Goal: Task Accomplishment & Management: Manage account settings

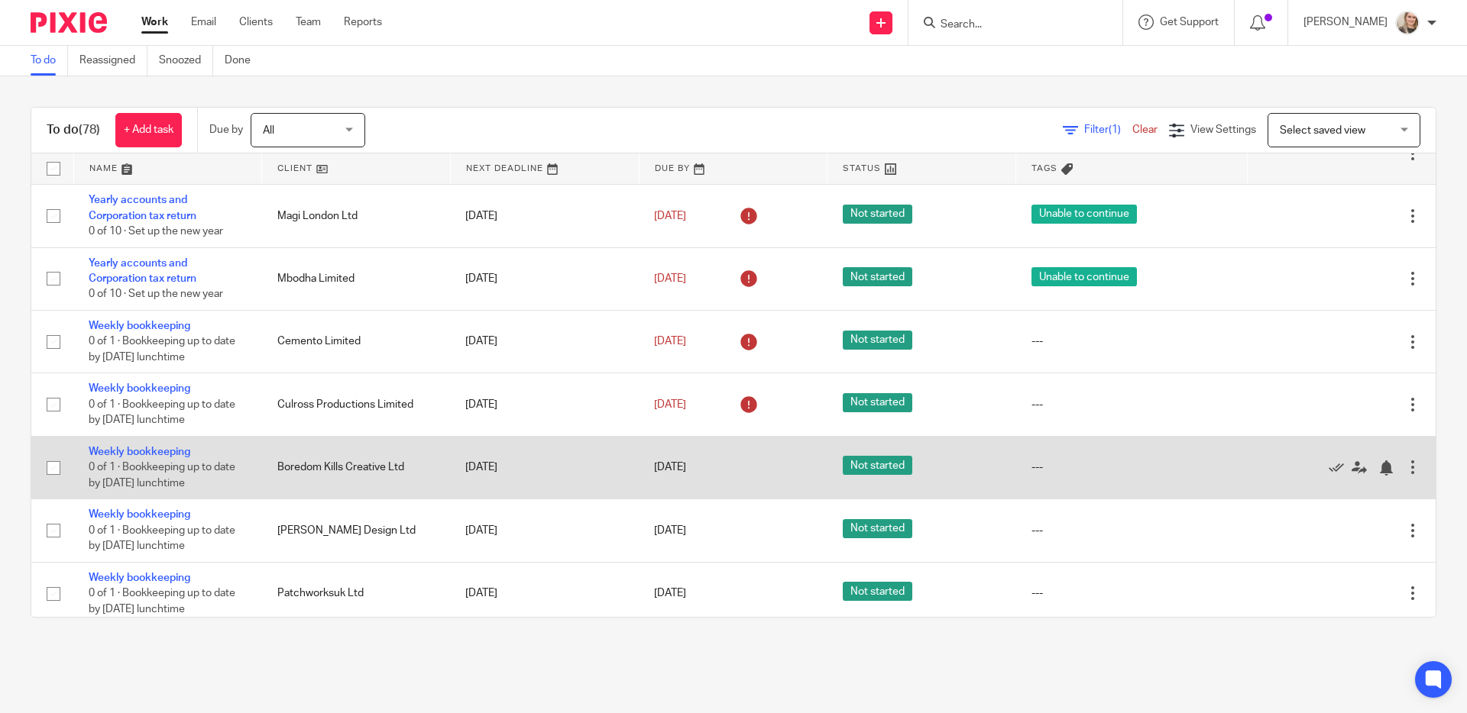
scroll to position [126, 0]
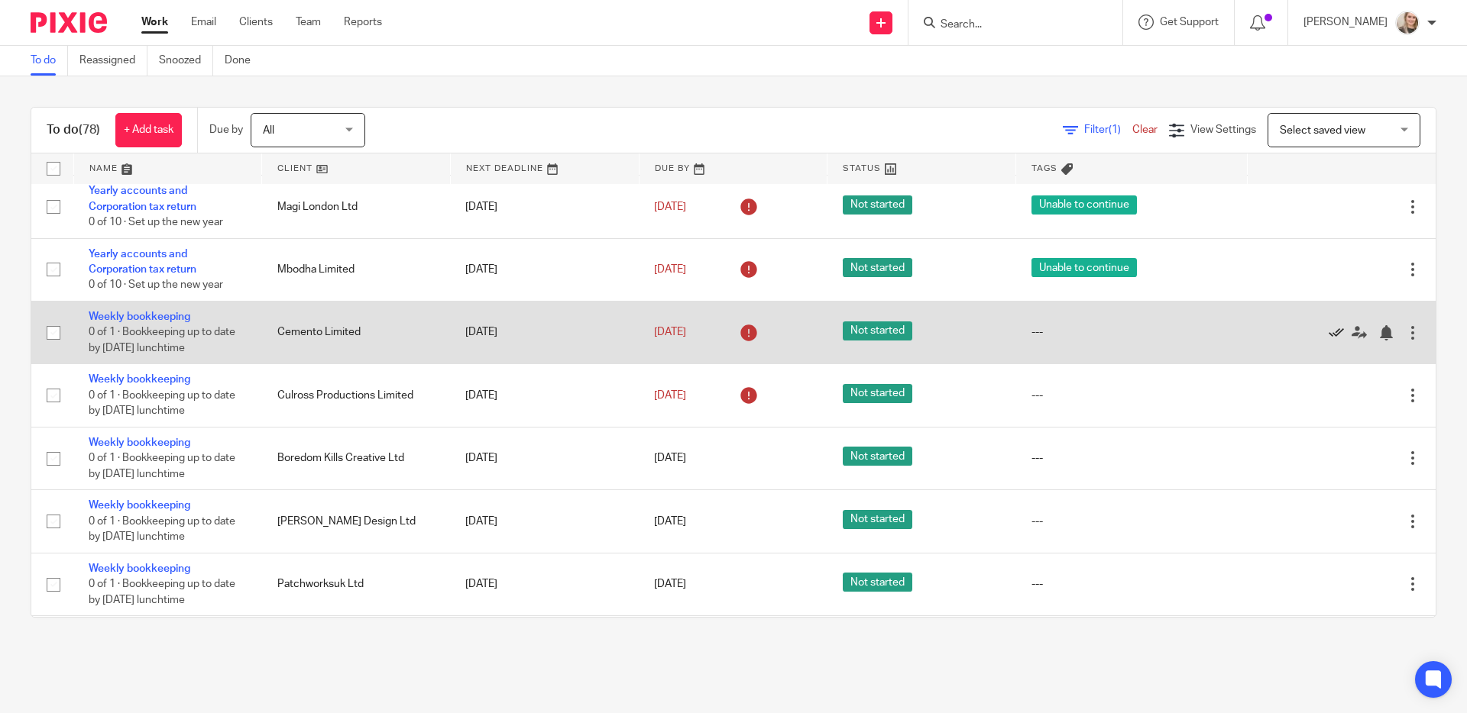
click at [1328, 335] on icon at bounding box center [1335, 332] width 15 height 15
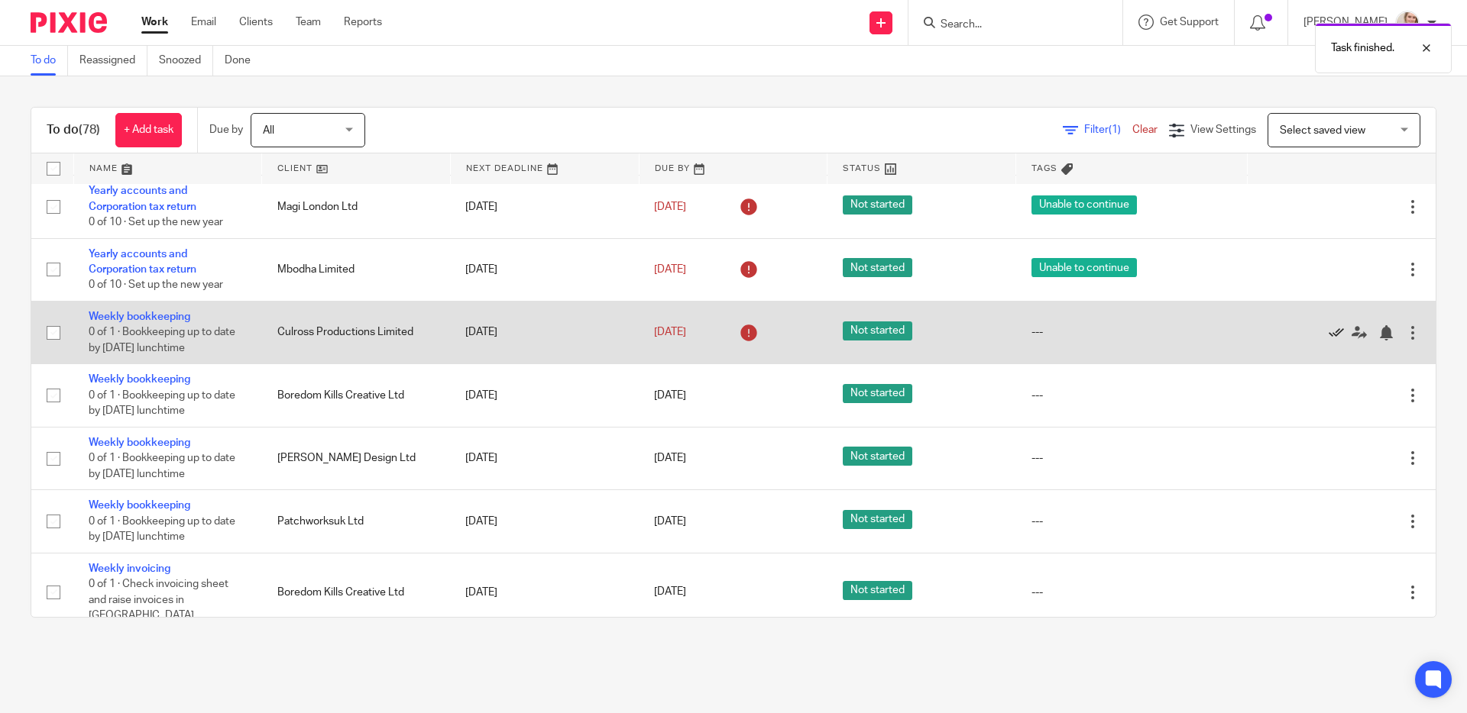
click at [1328, 338] on icon at bounding box center [1335, 332] width 15 height 15
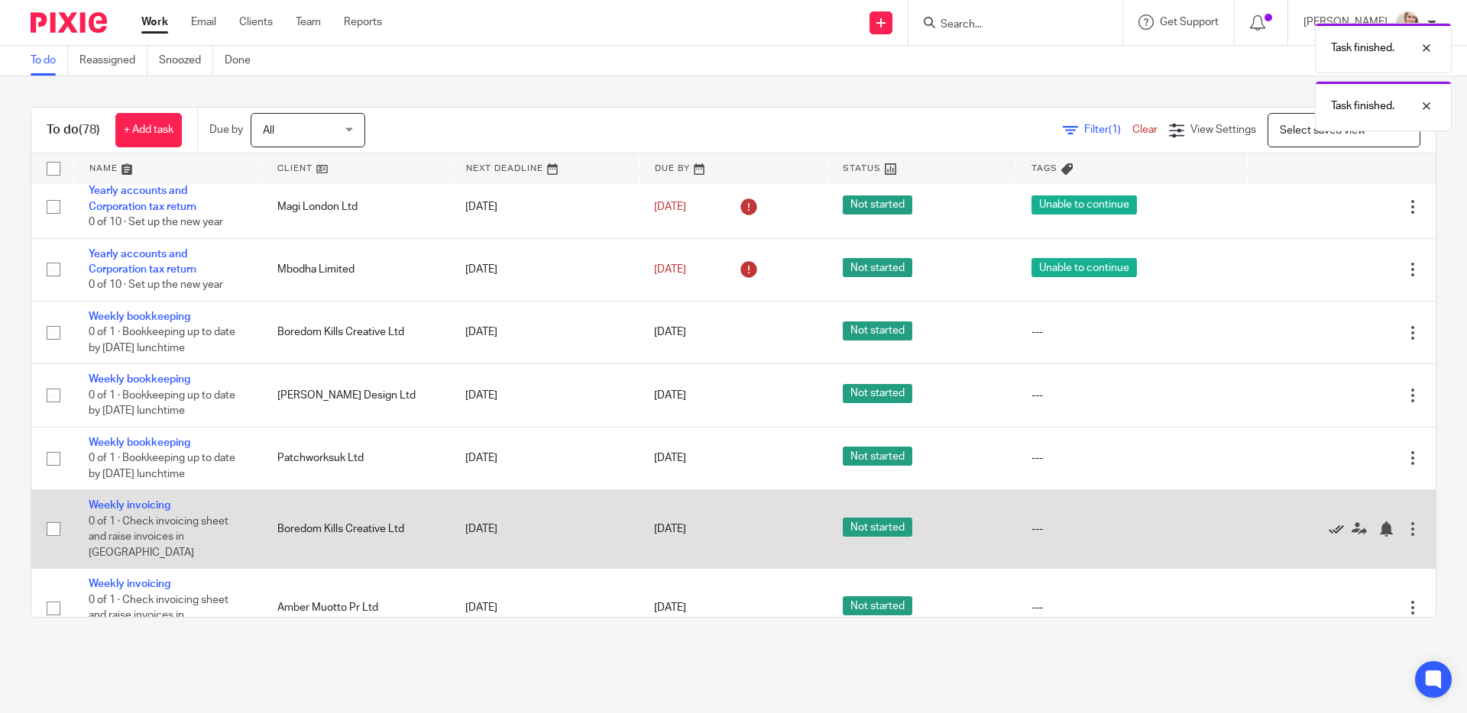
click at [1328, 532] on icon at bounding box center [1335, 529] width 15 height 15
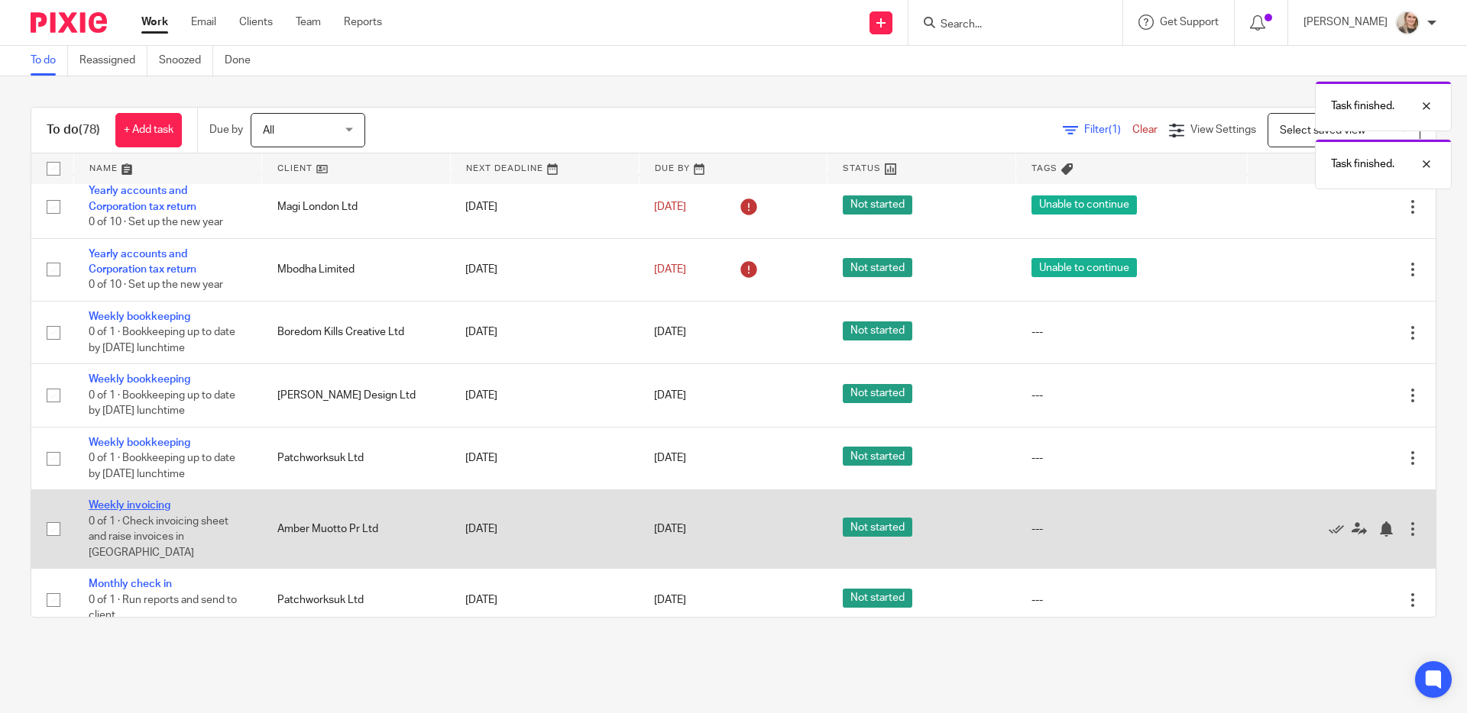
click at [142, 511] on link "Weekly invoicing" at bounding box center [130, 505] width 82 height 11
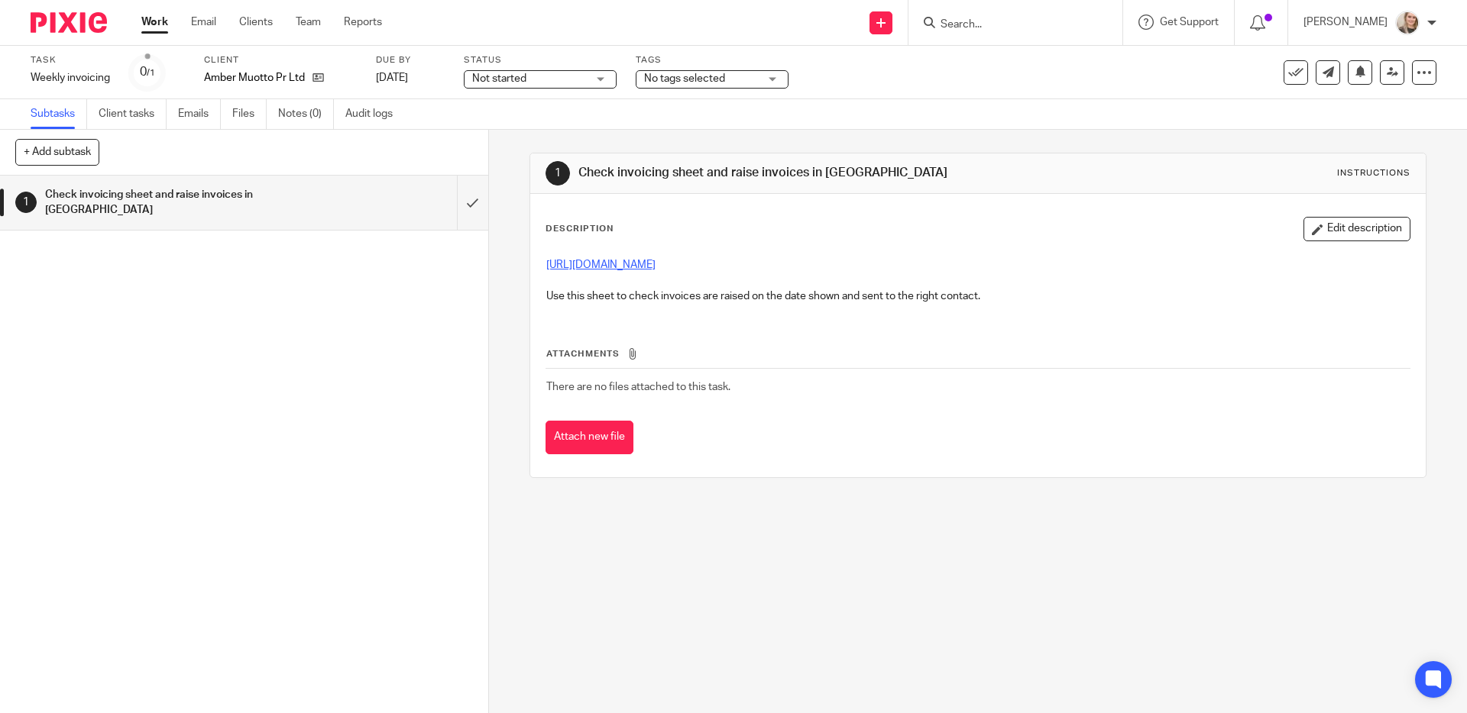
click at [655, 260] on link "[URL][DOMAIN_NAME]" at bounding box center [600, 265] width 109 height 11
click at [1288, 78] on icon at bounding box center [1295, 72] width 15 height 15
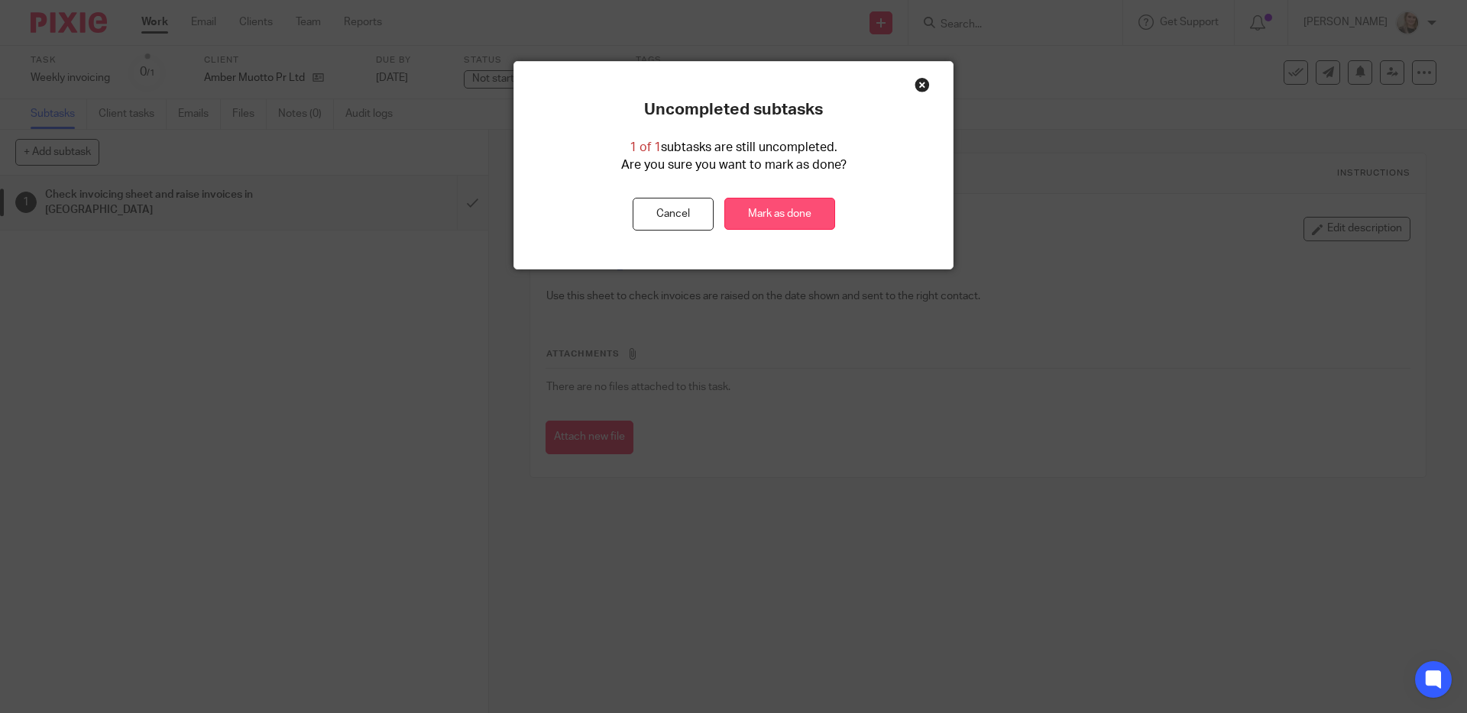
click at [782, 210] on link "Mark as done" at bounding box center [779, 214] width 111 height 33
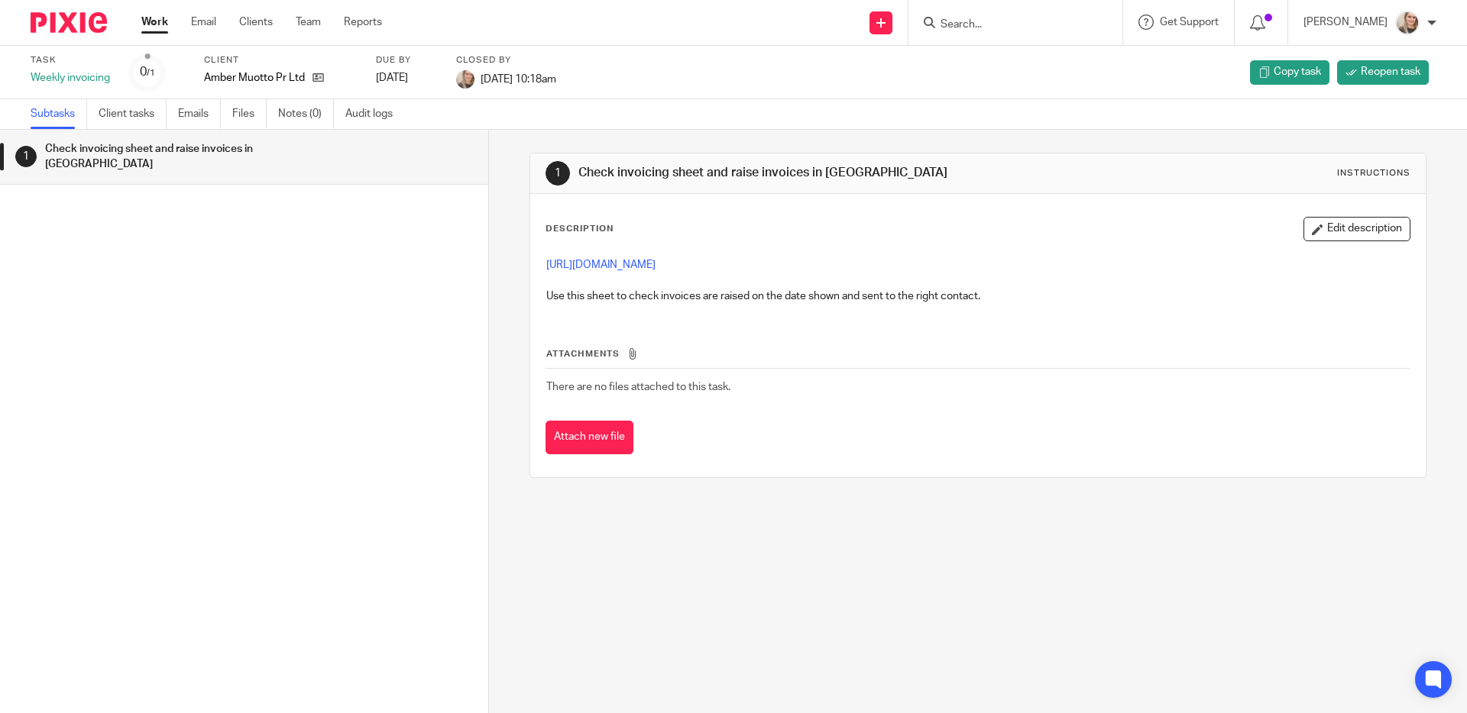
click at [55, 26] on img at bounding box center [69, 22] width 76 height 21
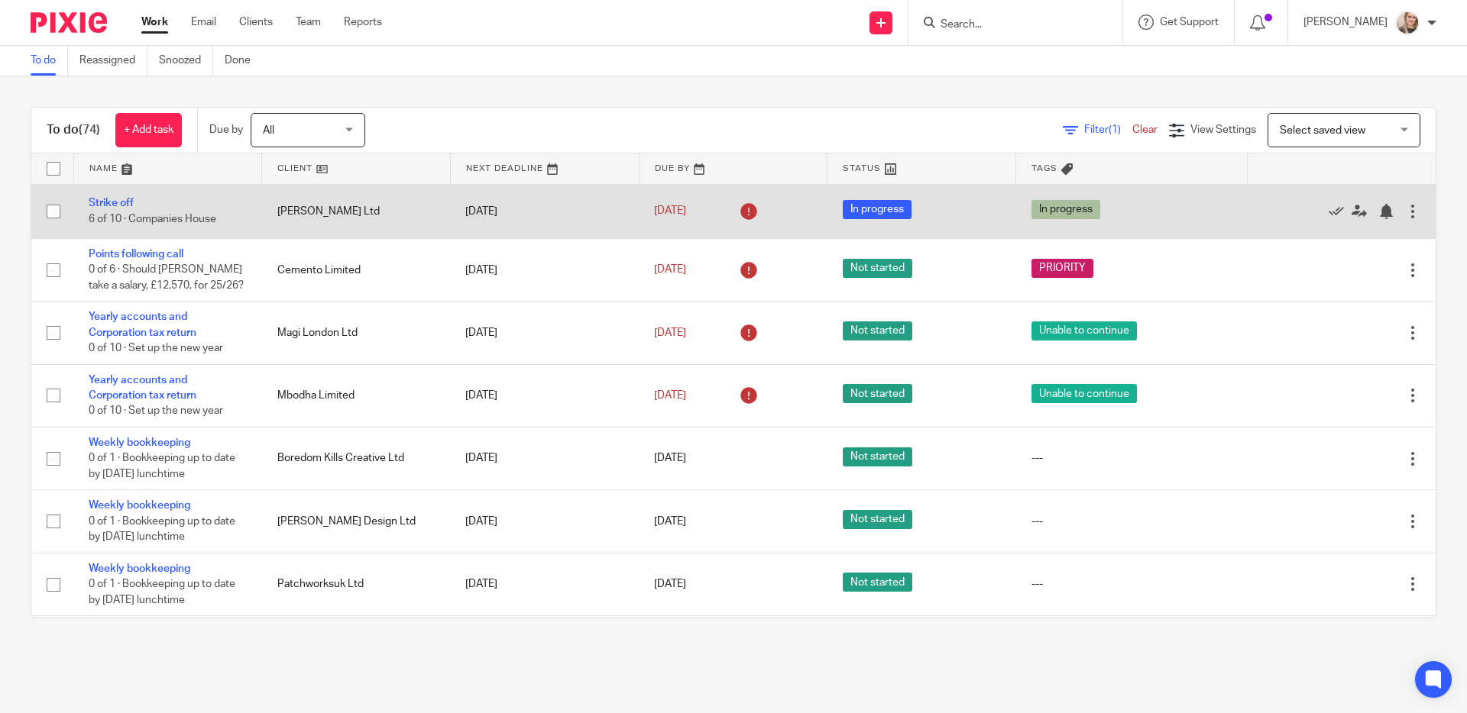
click at [205, 218] on span "6 of 10 · Companies House" at bounding box center [153, 219] width 128 height 11
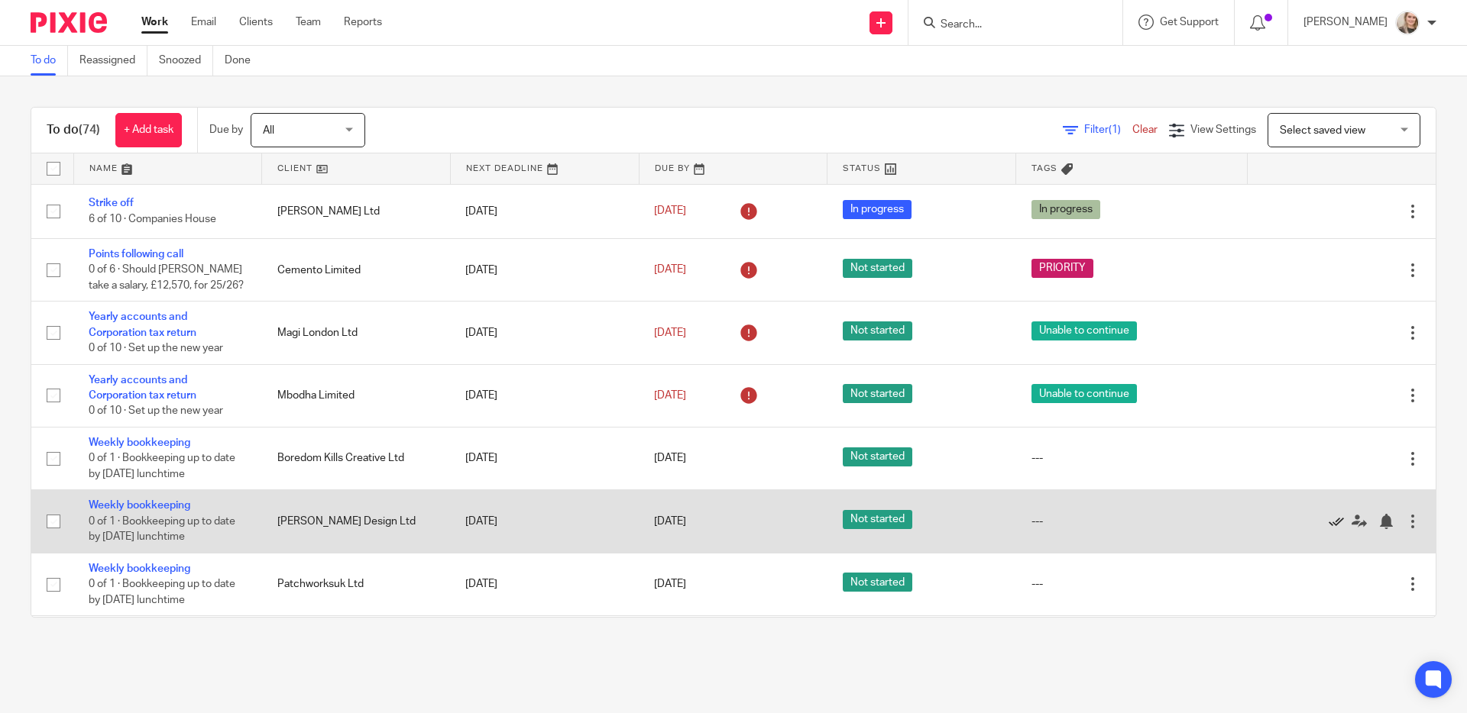
click at [1328, 527] on icon at bounding box center [1335, 521] width 15 height 15
click at [1328, 529] on icon at bounding box center [1335, 521] width 15 height 15
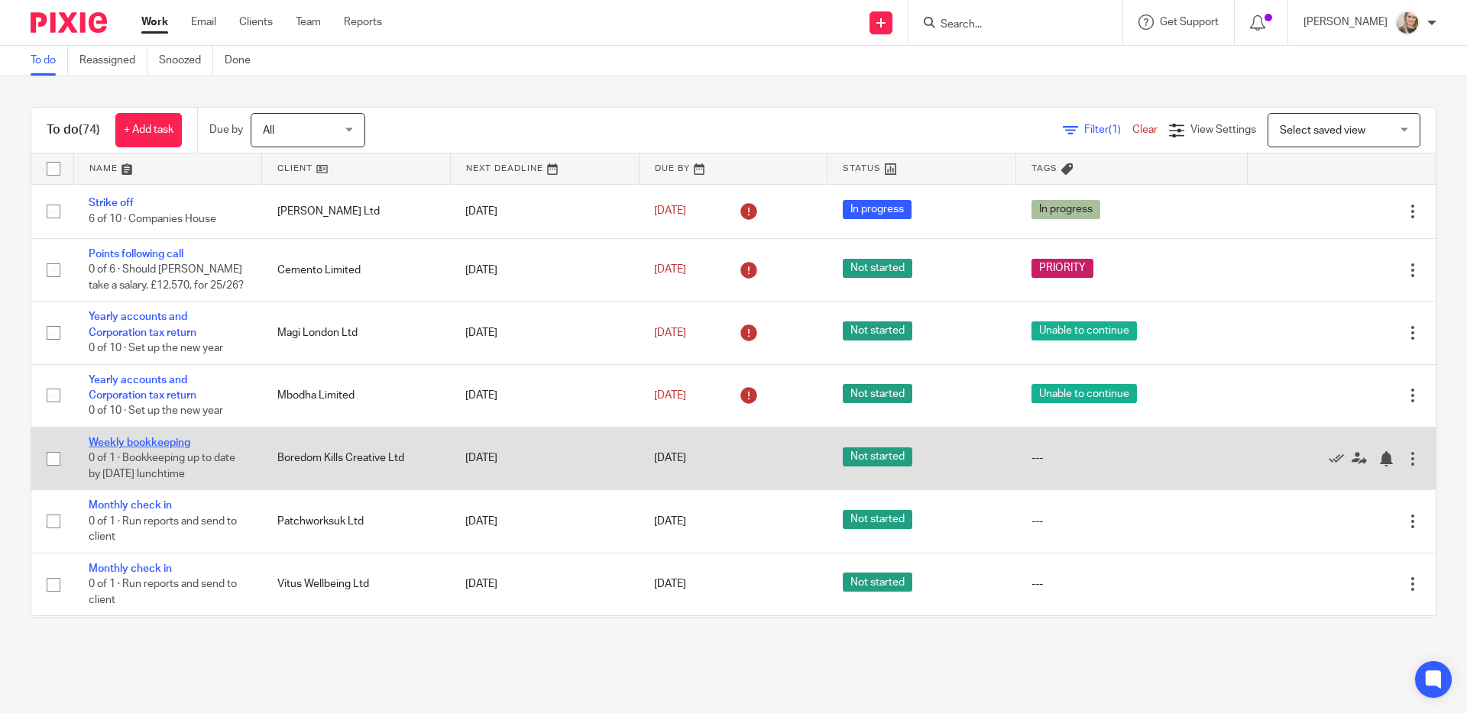
click at [122, 448] on link "Weekly bookkeeping" at bounding box center [140, 443] width 102 height 11
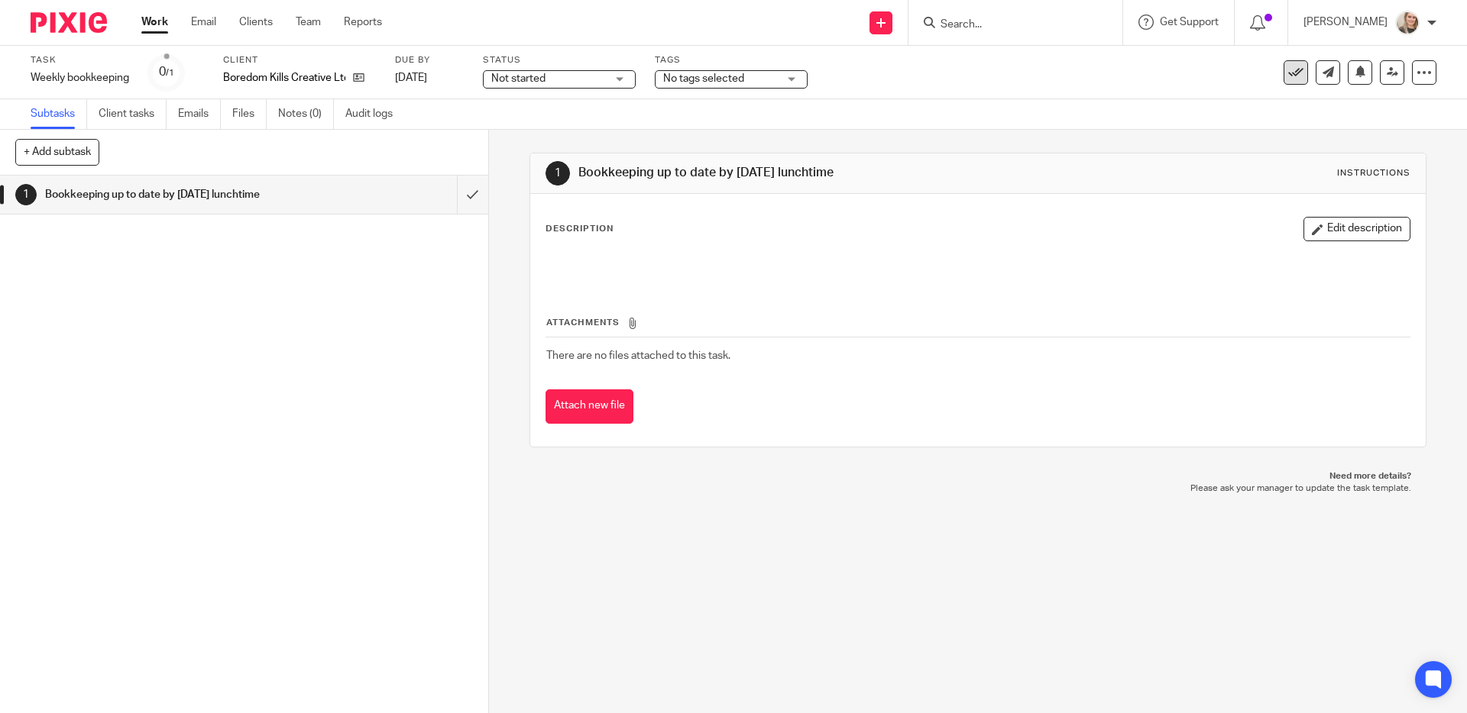
click at [1288, 78] on icon at bounding box center [1295, 72] width 15 height 15
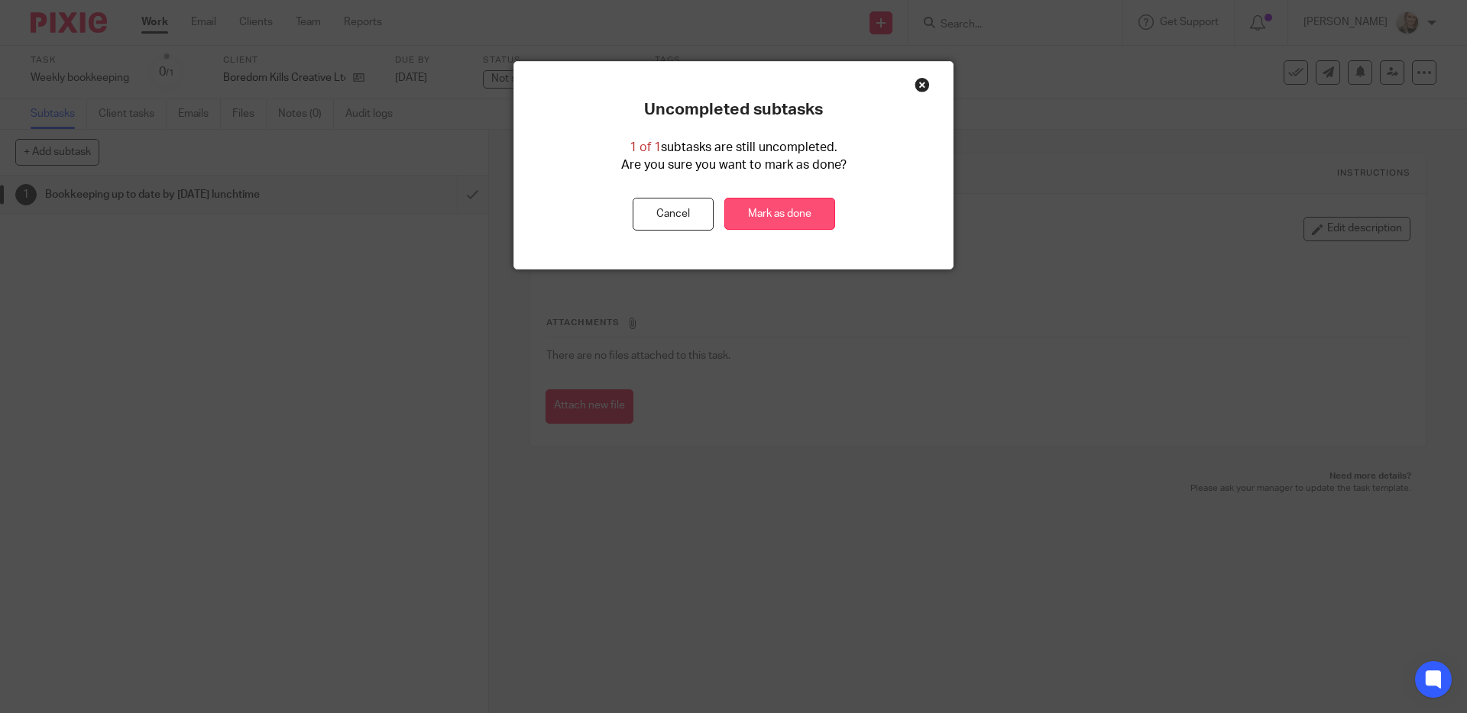
click at [788, 211] on link "Mark as done" at bounding box center [779, 214] width 111 height 33
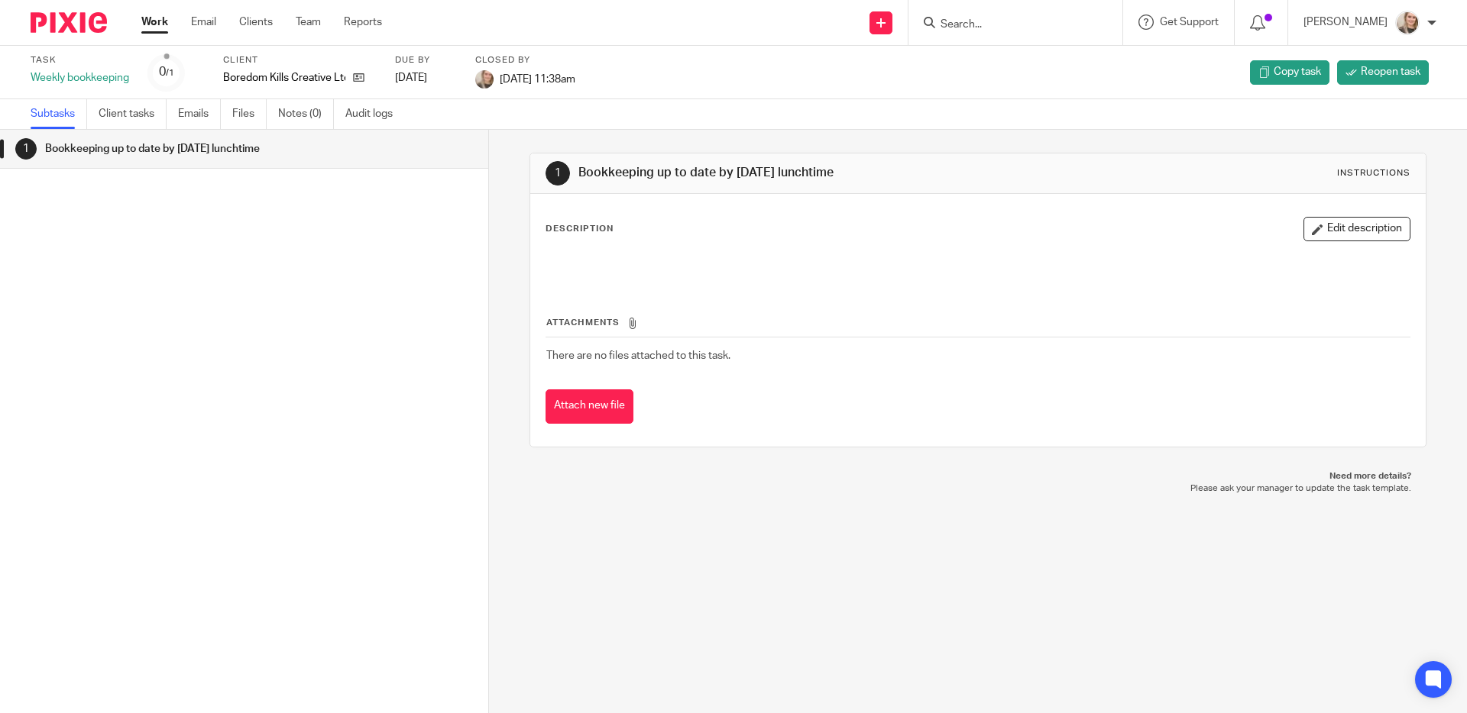
click at [83, 24] on img at bounding box center [69, 22] width 76 height 21
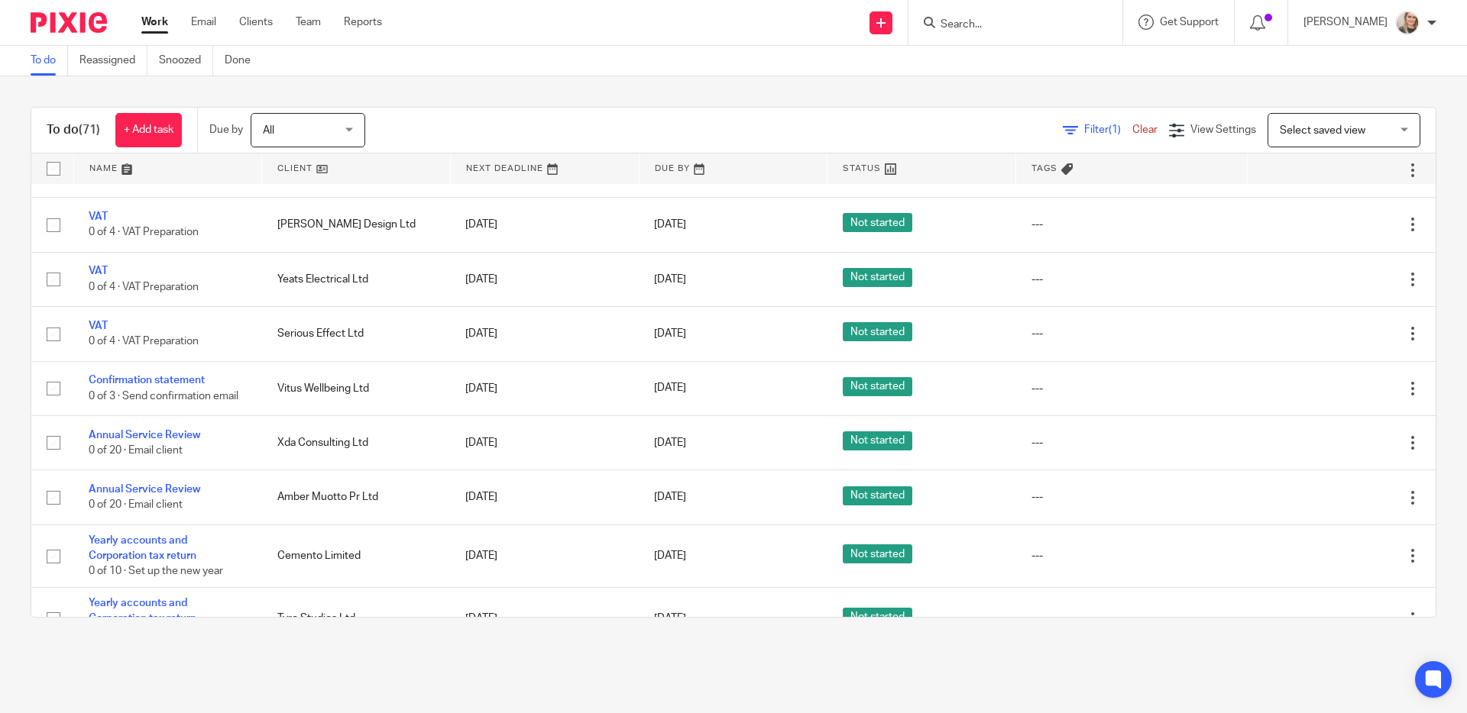
scroll to position [1773, 0]
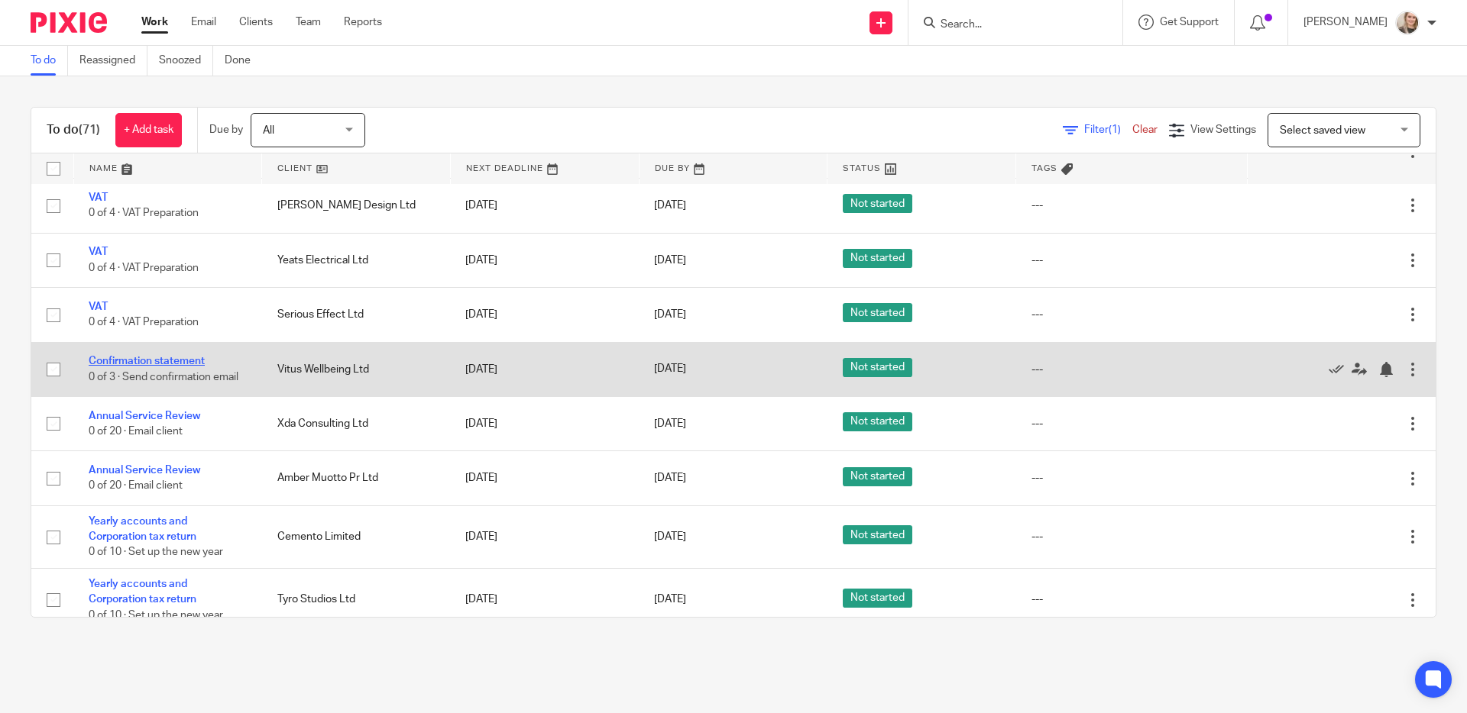
click at [197, 367] on link "Confirmation statement" at bounding box center [147, 361] width 116 height 11
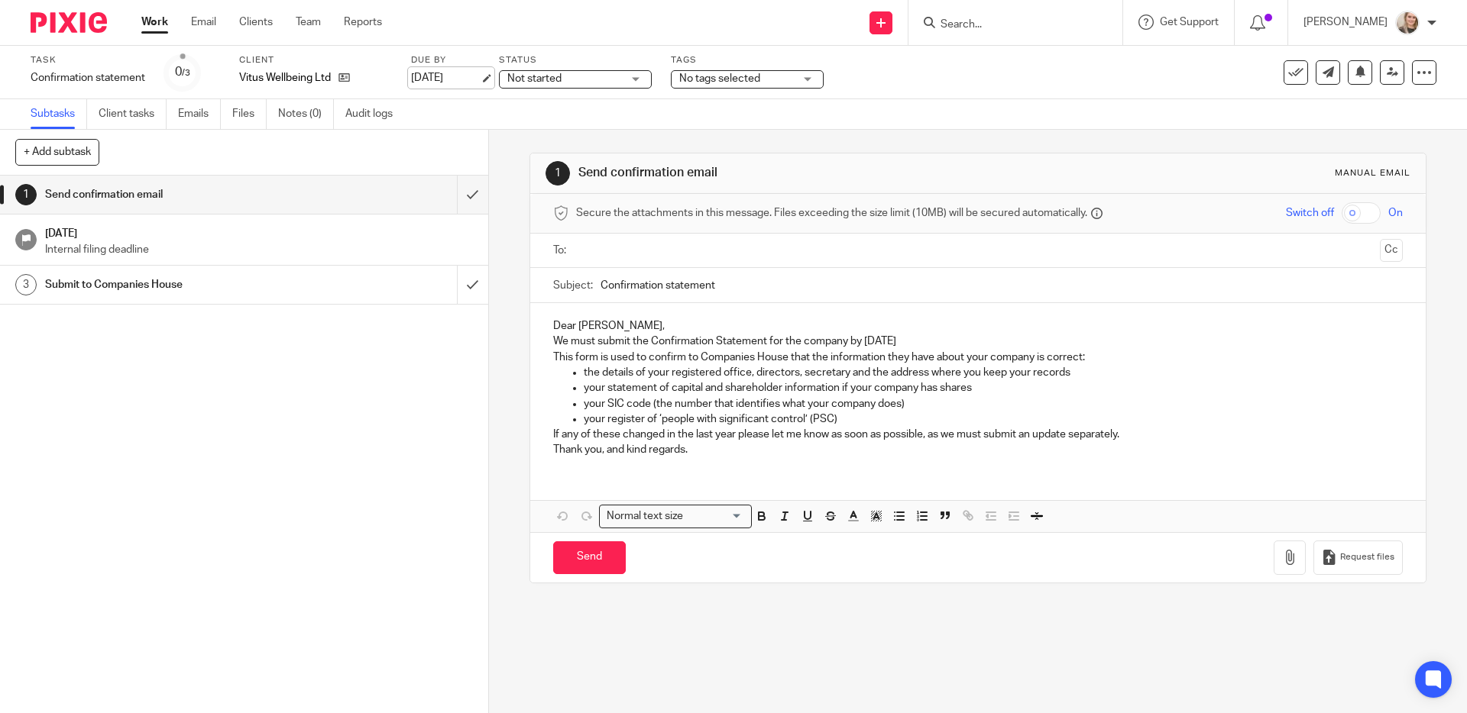
click at [441, 77] on link "[DATE]" at bounding box center [445, 78] width 69 height 16
click at [67, 23] on img at bounding box center [69, 22] width 76 height 21
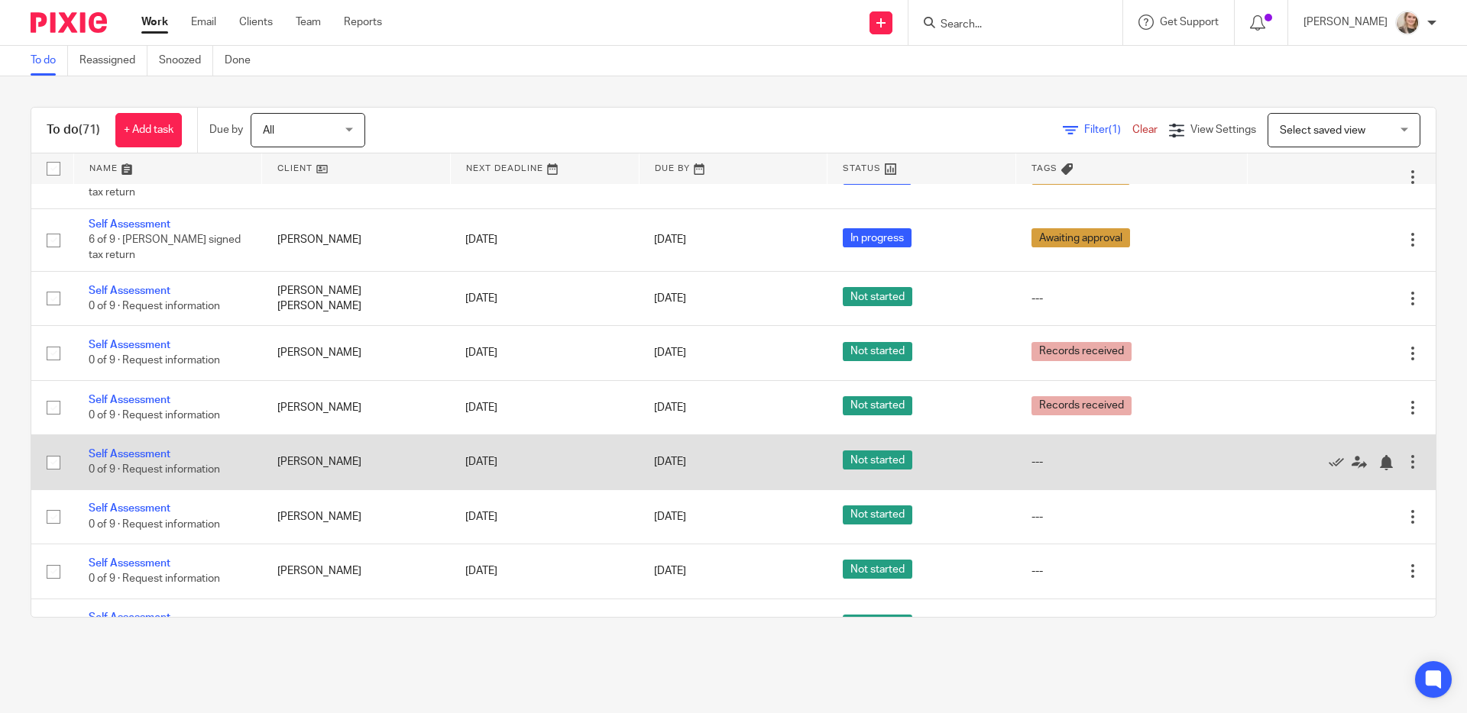
scroll to position [3406, 0]
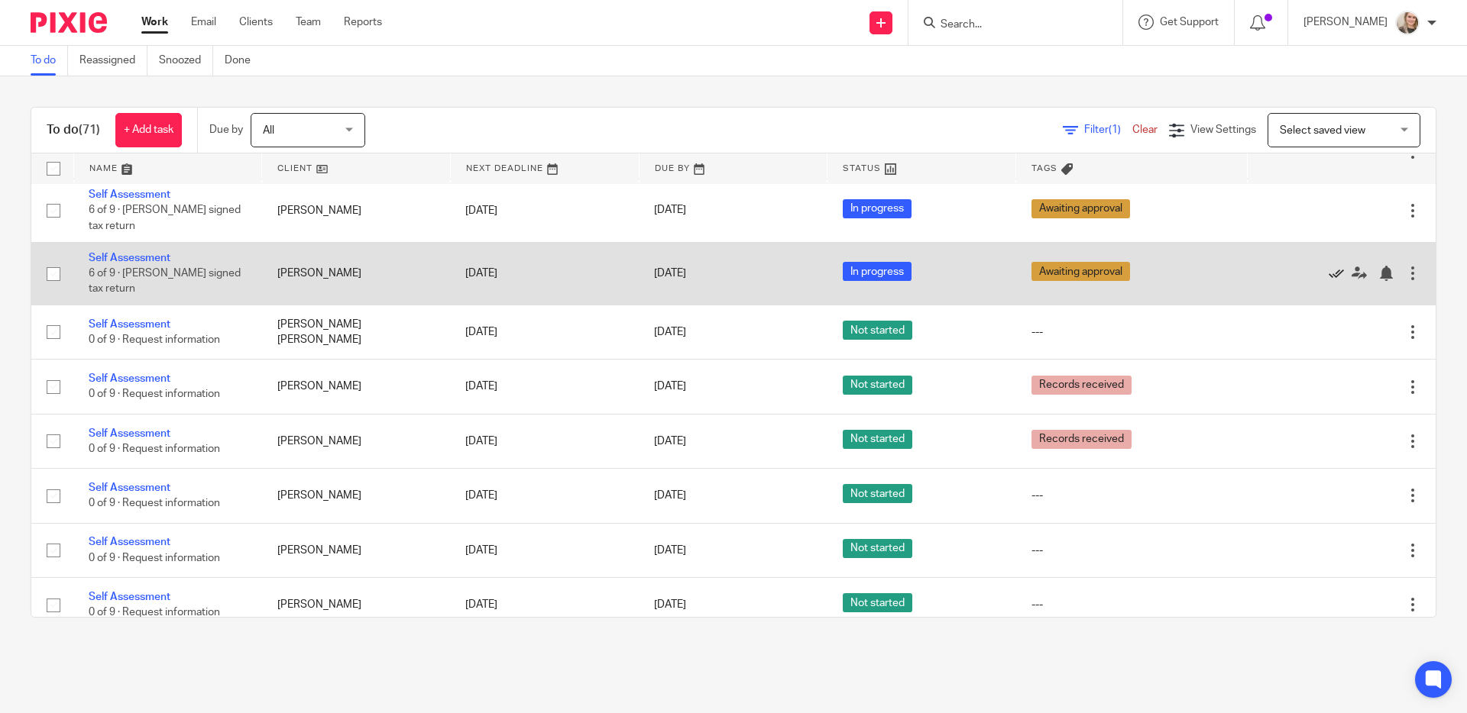
click at [1328, 281] on icon at bounding box center [1335, 273] width 15 height 15
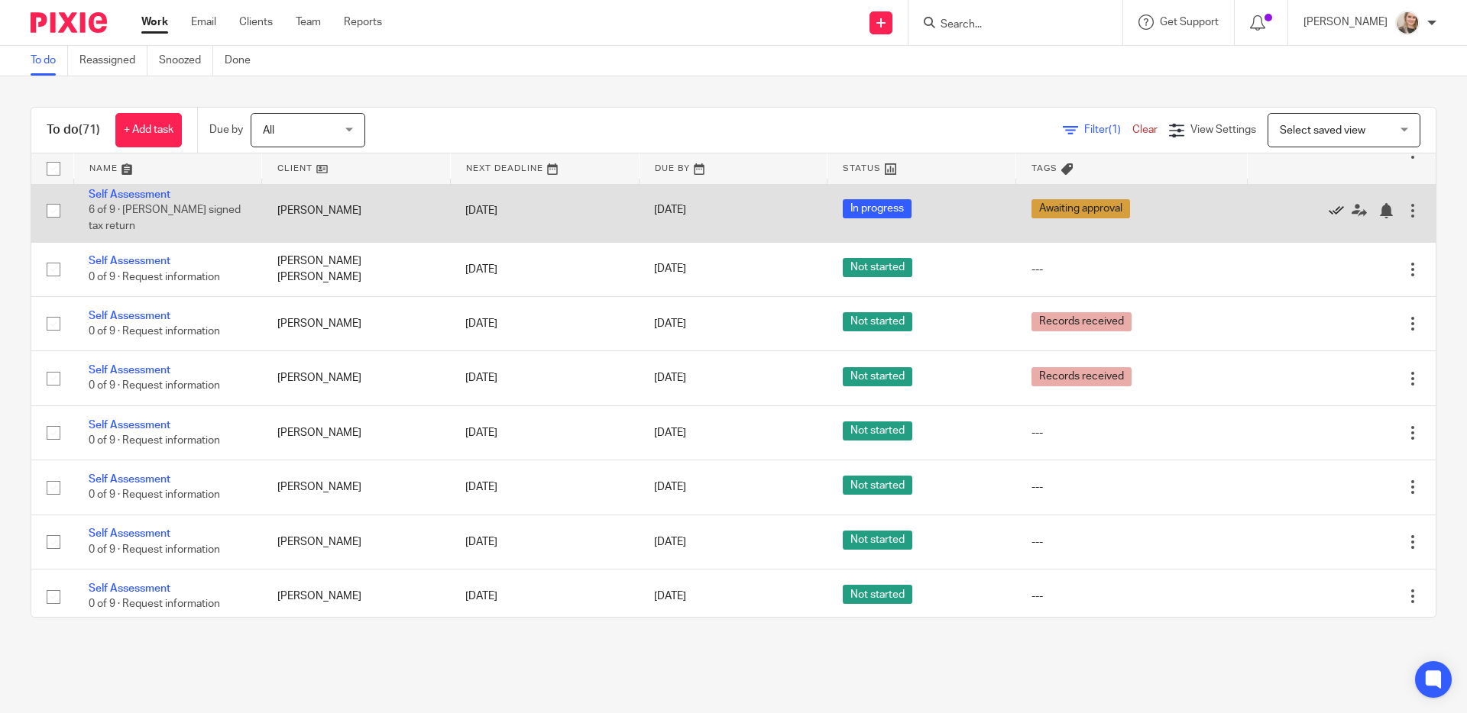
click at [1328, 218] on icon at bounding box center [1335, 210] width 15 height 15
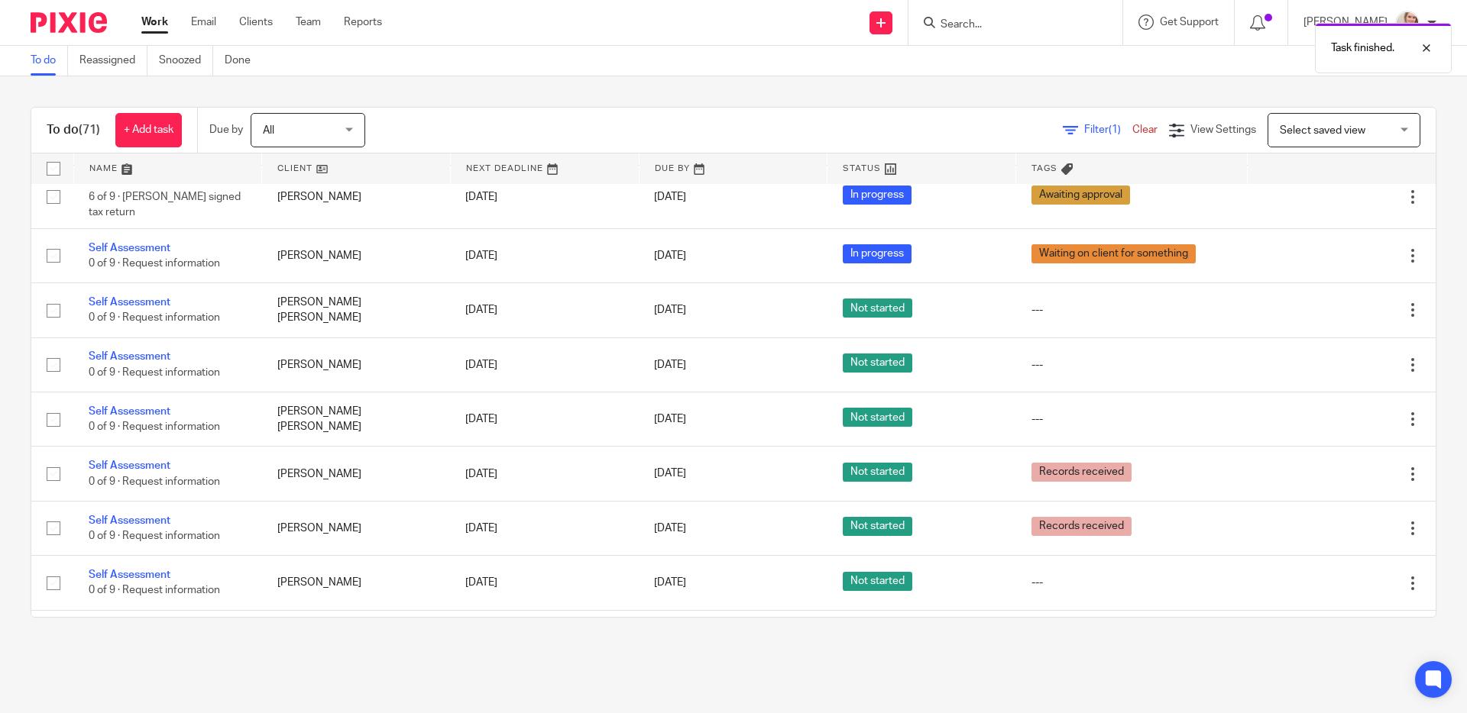
scroll to position [2882, 0]
